Goal: Information Seeking & Learning: Find specific page/section

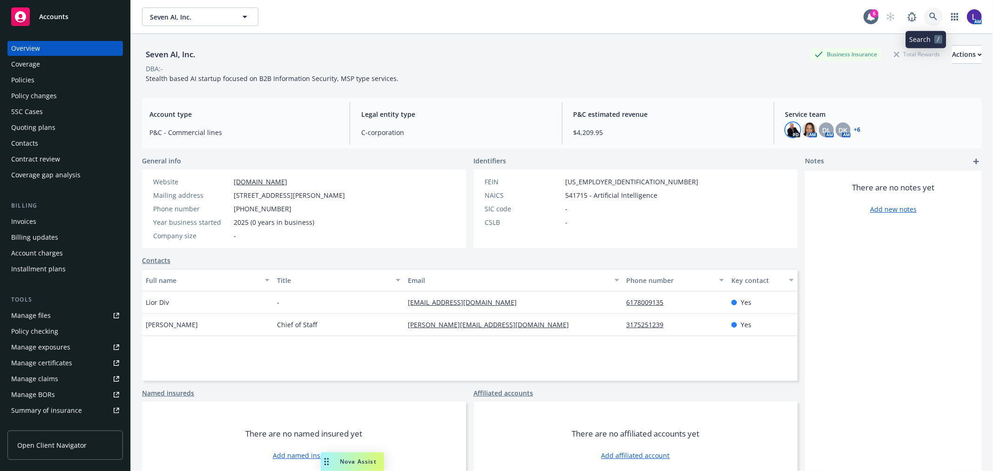
click at [929, 16] on icon at bounding box center [933, 17] width 8 height 8
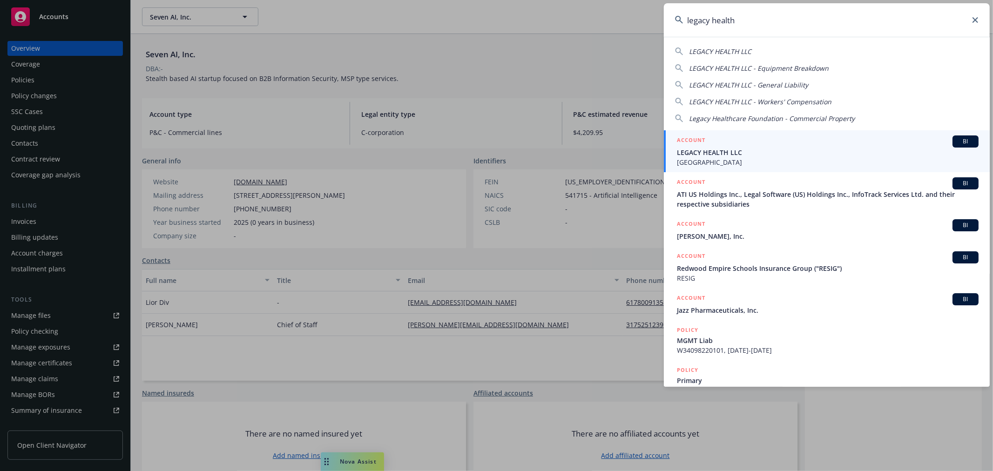
type input "legacy health"
